Goal: Task Accomplishment & Management: Use online tool/utility

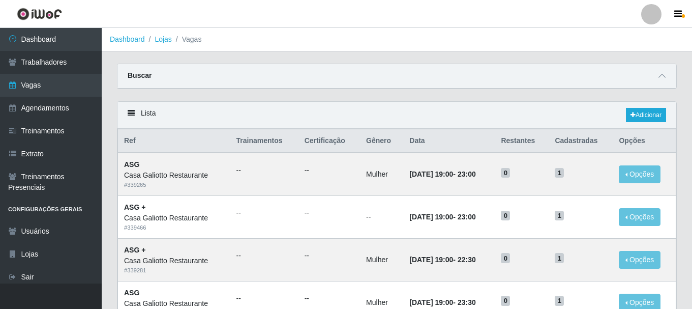
click at [682, 9] on button "button" at bounding box center [678, 14] width 25 height 14
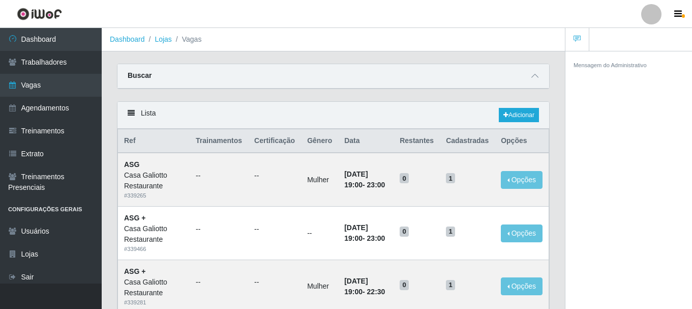
click at [679, 11] on icon "button" at bounding box center [678, 14] width 8 height 9
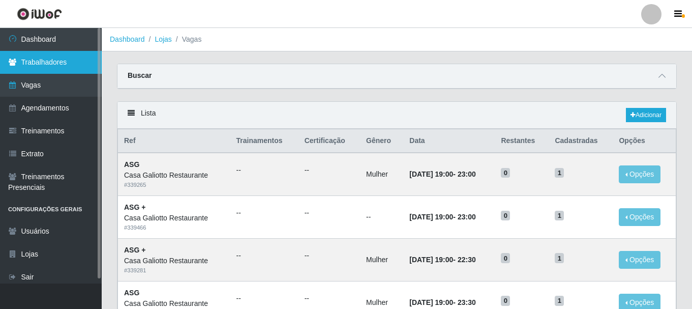
click at [70, 57] on link "Trabalhadores" at bounding box center [51, 62] width 102 height 23
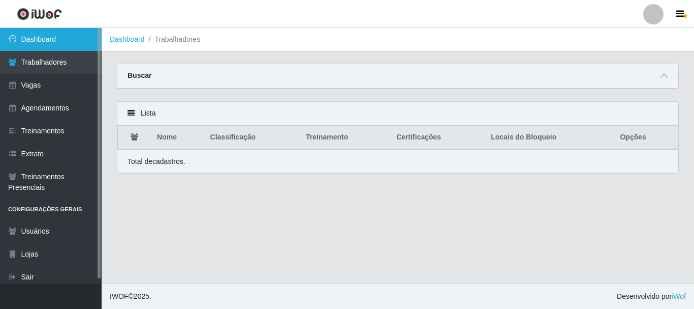
click at [48, 40] on link "Dashboard" at bounding box center [51, 39] width 102 height 23
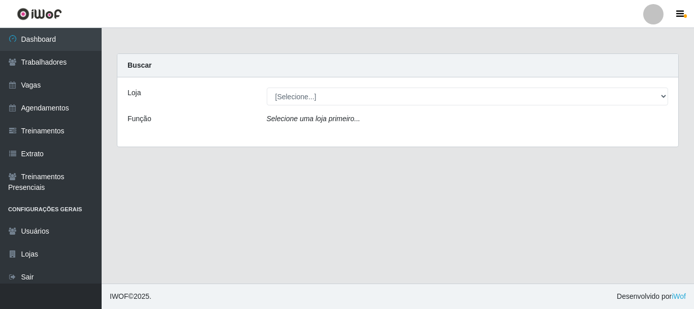
click at [302, 106] on div "Loja [Selecione...] Casa Galiotto Restaurante Função Selecione [PERSON_NAME] pr…" at bounding box center [397, 111] width 561 height 69
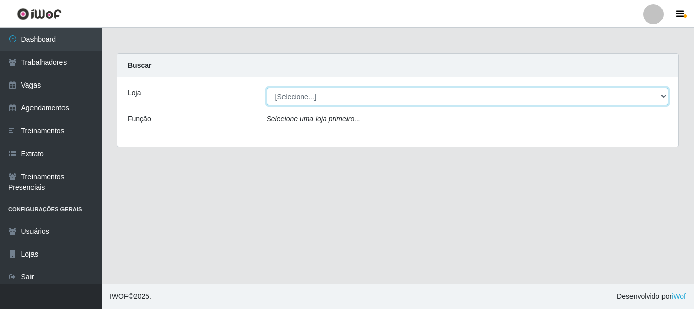
click at [303, 103] on select "[Selecione...] [GEOGRAPHIC_DATA]" at bounding box center [468, 96] width 402 height 18
select select "279"
click at [267, 87] on select "[Selecione...] [GEOGRAPHIC_DATA]" at bounding box center [468, 96] width 402 height 18
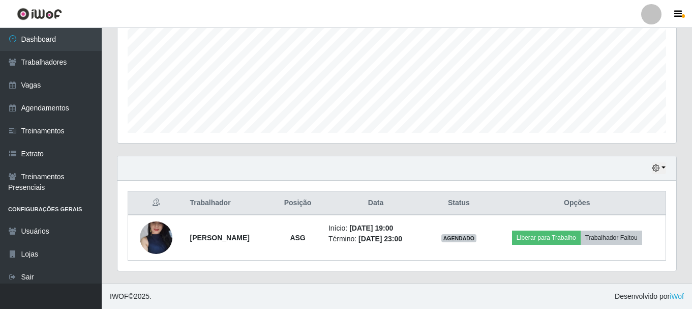
scroll to position [27, 0]
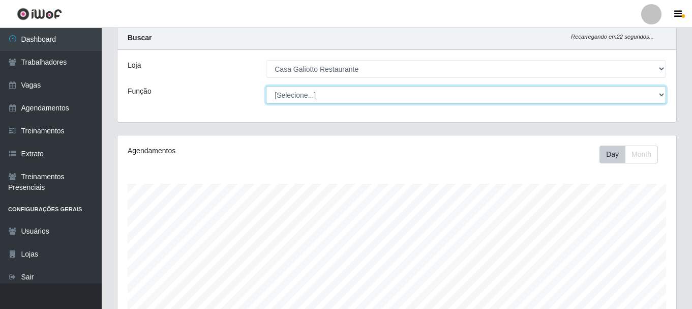
click at [311, 100] on select "[Selecione...] ASG ASG + ASG ++ Auxiliar de Cozinha Auxiliar de Cozinha + Auxil…" at bounding box center [466, 95] width 400 height 18
click at [317, 100] on select "[Selecione...] ASG ASG + ASG ++ Auxiliar de Cozinha Auxiliar de Cozinha + Auxil…" at bounding box center [466, 95] width 400 height 18
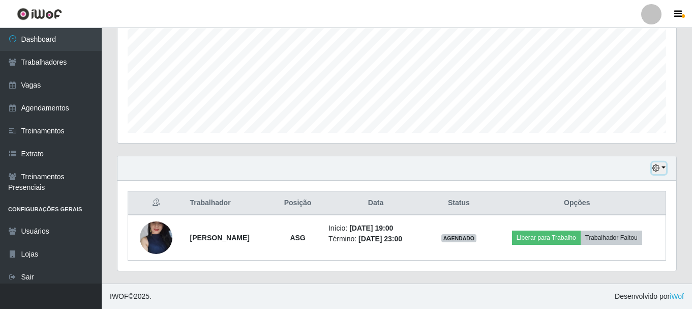
click at [661, 169] on button "button" at bounding box center [659, 168] width 14 height 12
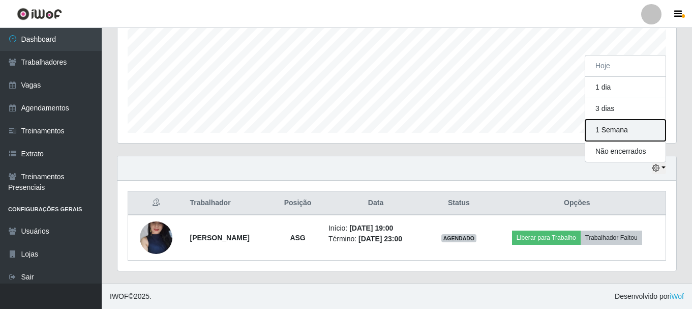
click at [612, 135] on button "1 Semana" at bounding box center [625, 129] width 80 height 21
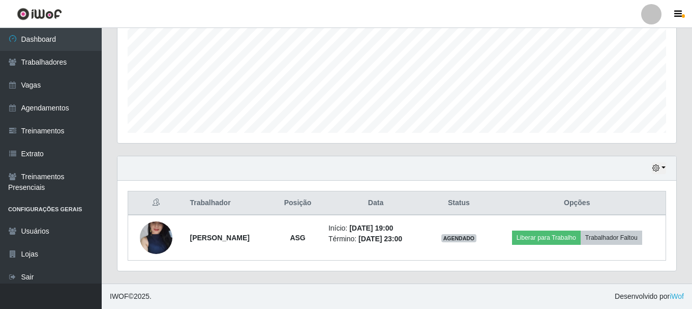
click at [157, 192] on th at bounding box center [156, 203] width 56 height 24
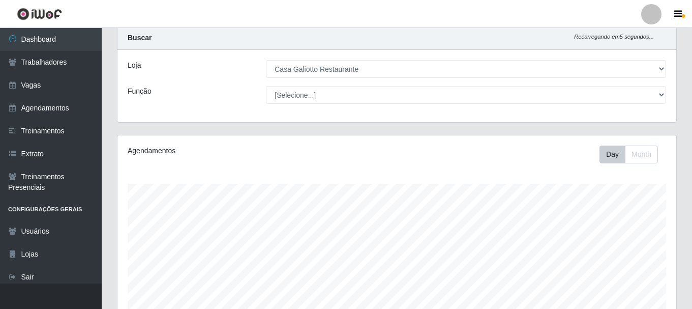
scroll to position [0, 0]
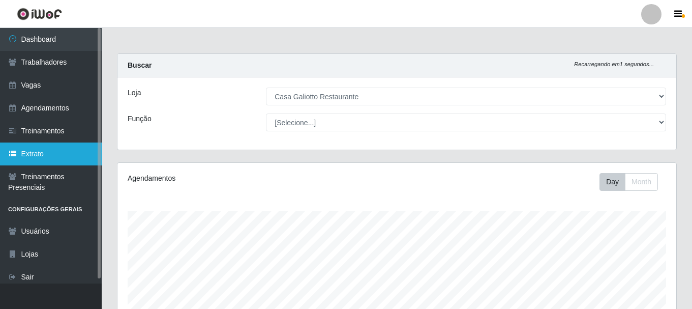
click at [54, 151] on link "Extrato" at bounding box center [51, 153] width 102 height 23
